Goal: Information Seeking & Learning: Learn about a topic

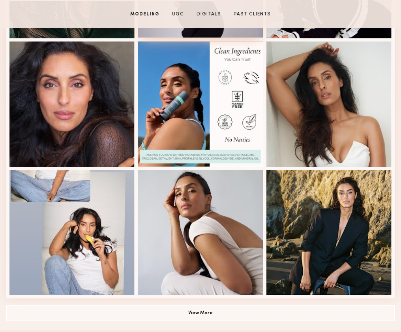
scroll to position [478, 0]
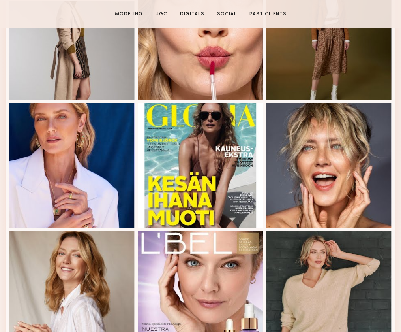
scroll to position [779, 0]
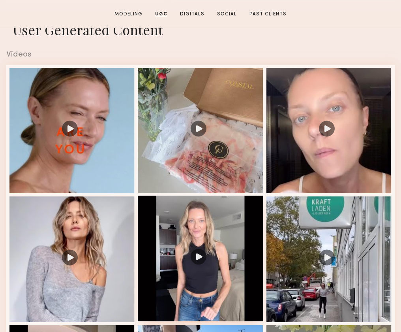
click at [167, 213] on div at bounding box center [200, 257] width 125 height 125
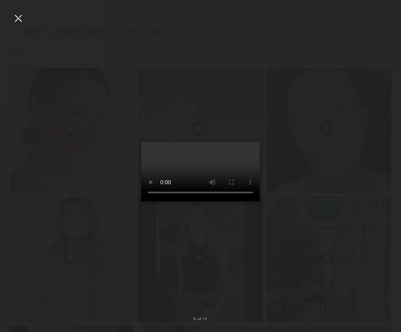
click at [391, 160] on common-icon at bounding box center [388, 159] width 13 height 13
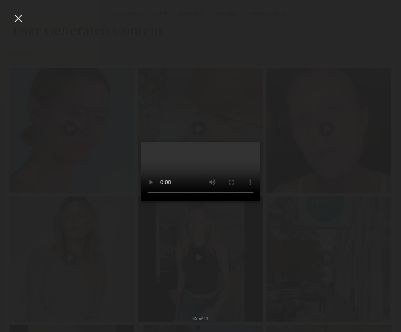
click at [391, 160] on common-icon at bounding box center [388, 159] width 13 height 13
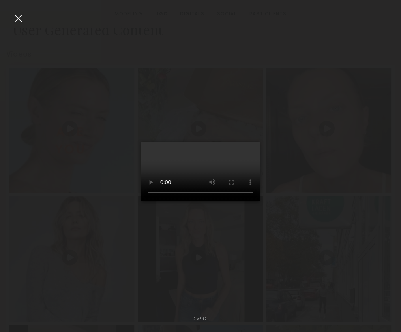
click at [391, 160] on common-icon at bounding box center [388, 159] width 13 height 13
click at [336, 127] on div at bounding box center [200, 160] width 401 height 294
click at [15, 18] on div at bounding box center [18, 18] width 13 height 13
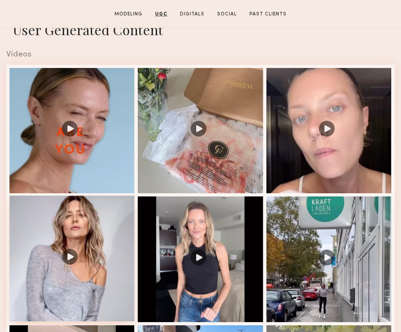
scroll to position [147, 0]
